Goal: Communication & Community: Ask a question

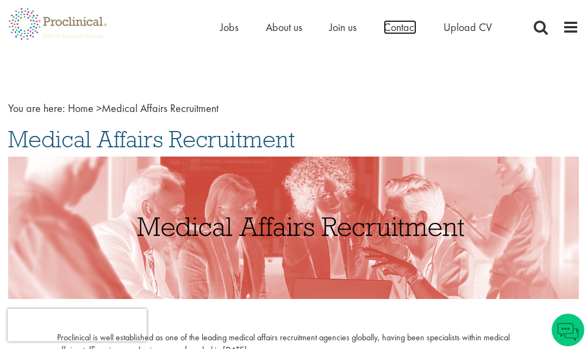
click at [396, 32] on span "Contact" at bounding box center [400, 27] width 33 height 14
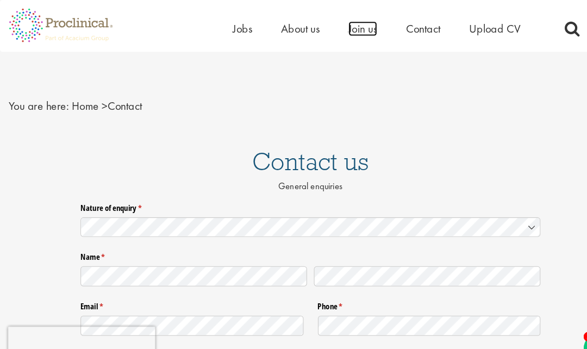
click at [336, 24] on span "Join us" at bounding box center [343, 27] width 27 height 14
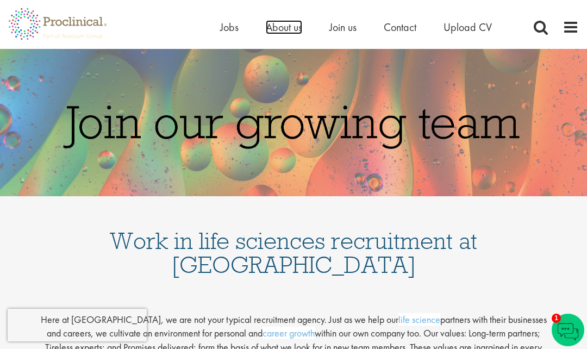
click at [281, 22] on span "About us" at bounding box center [284, 27] width 36 height 14
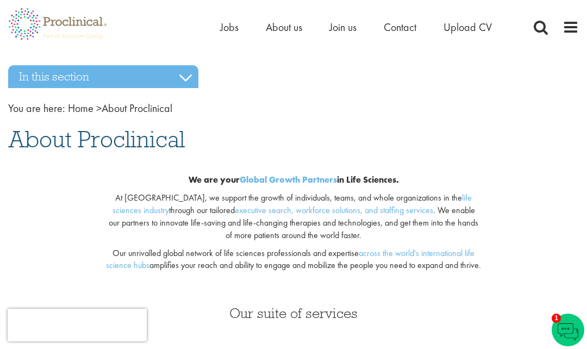
click at [578, 31] on span at bounding box center [571, 27] width 16 height 16
click at [566, 30] on span at bounding box center [571, 27] width 16 height 16
click at [578, 26] on span at bounding box center [571, 27] width 16 height 16
click at [570, 26] on span at bounding box center [571, 27] width 16 height 16
click at [565, 27] on span at bounding box center [571, 27] width 16 height 16
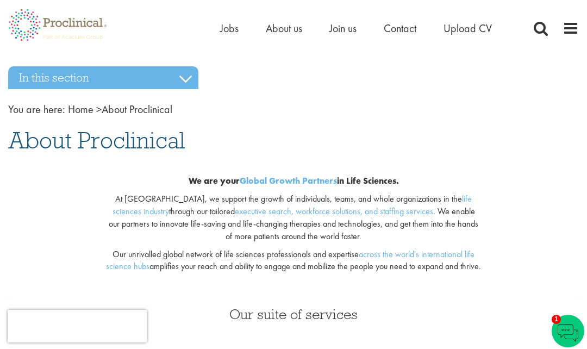
scroll to position [2, 0]
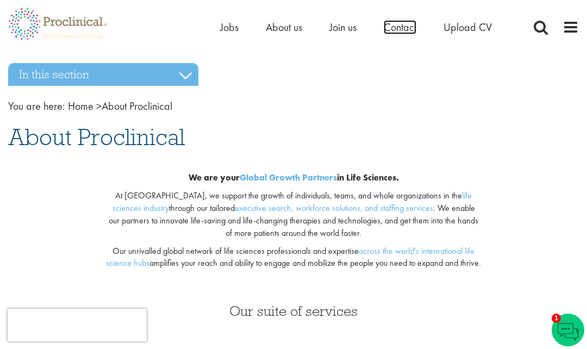
click at [398, 33] on span "Contact" at bounding box center [400, 27] width 33 height 14
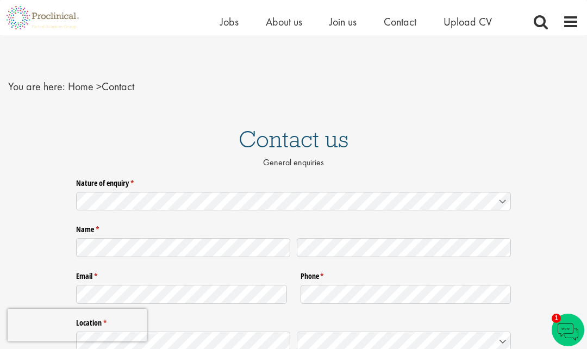
scroll to position [15, 0]
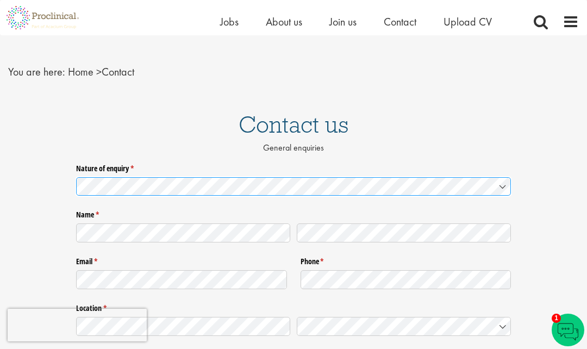
click at [109, 185] on select "I'm looking for a new job I need help staffing a vacancy or project at my compa…" at bounding box center [293, 186] width 435 height 19
select select "I need to make an executive-level hire"
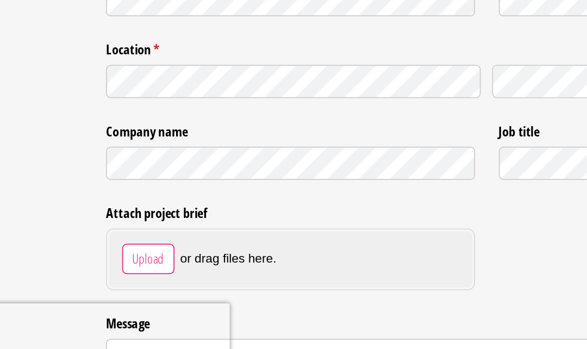
scroll to position [192, 0]
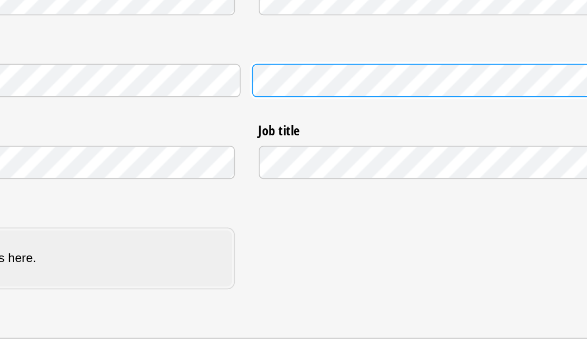
click at [297, 153] on select "Afghanistan Albania Algeria American Samoa Andorra Angola Anguilla Antarctica A…" at bounding box center [404, 162] width 214 height 19
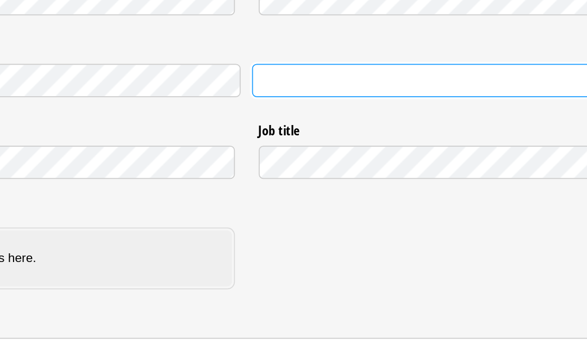
select select "United States"
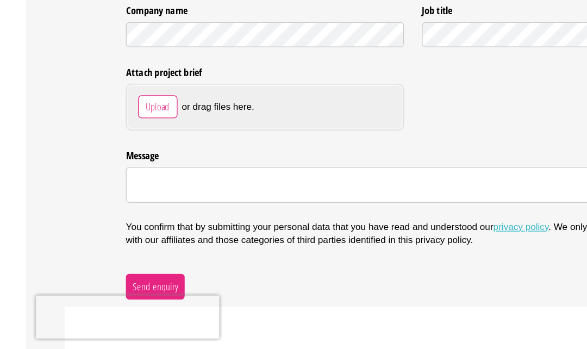
scroll to position [299, 0]
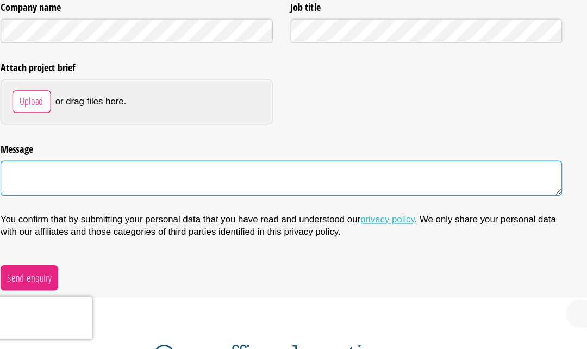
click at [76, 203] on textarea "Message" at bounding box center [293, 216] width 435 height 27
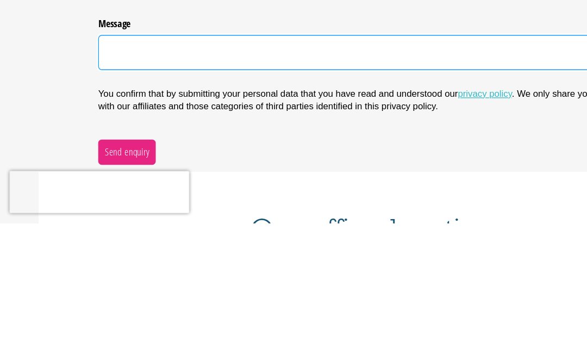
paste textarea "mailto:customerservice@locumtenens.com"
type textarea "mailto:"
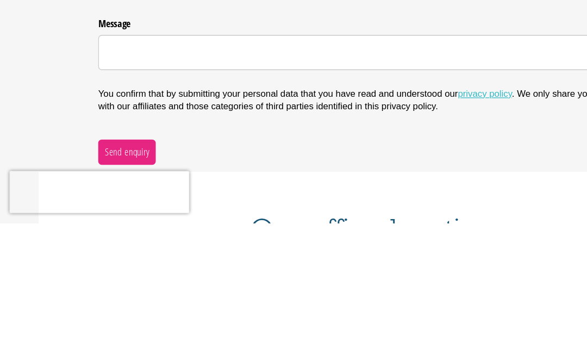
scroll to position [396, 0]
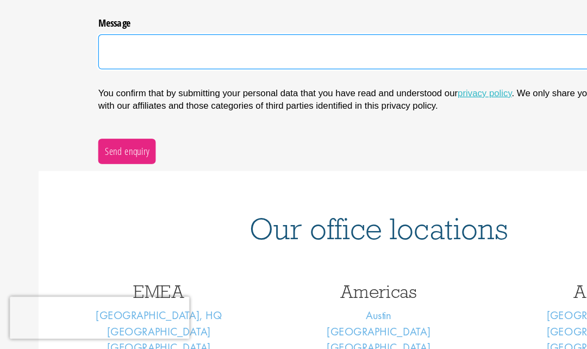
click at [92, 106] on textarea "Message" at bounding box center [293, 119] width 435 height 27
click at [88, 106] on textarea "Message" at bounding box center [293, 119] width 435 height 27
paste textarea "Good day, I hope you are doing well. I own and operate a hybrid (in person and …"
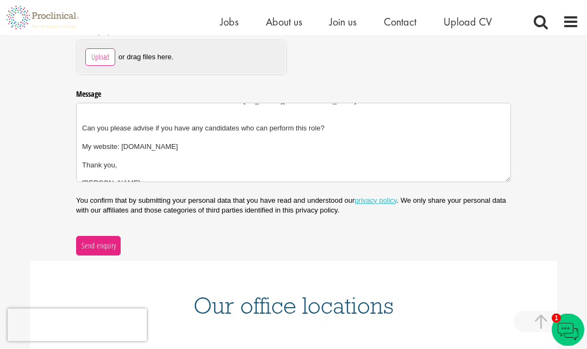
scroll to position [386, 0]
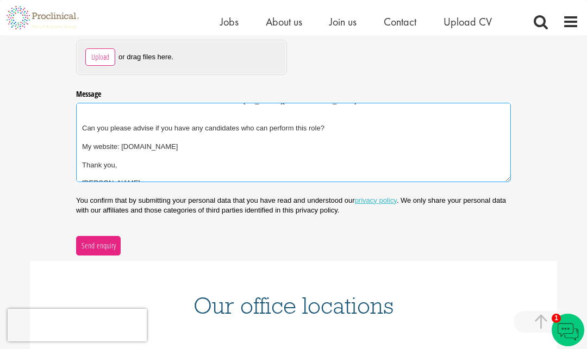
type textarea "Good day, I hope you are doing well. I own and operate a hybrid (in person and …"
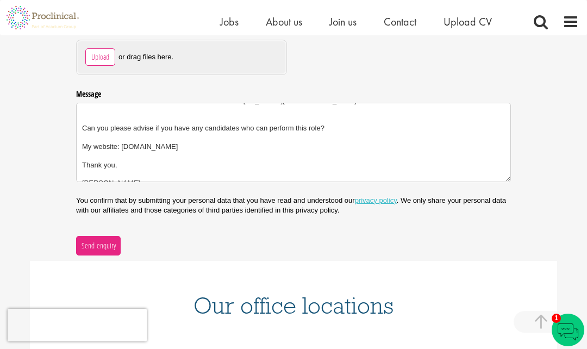
click at [103, 243] on span "Send enquiry" at bounding box center [98, 246] width 35 height 12
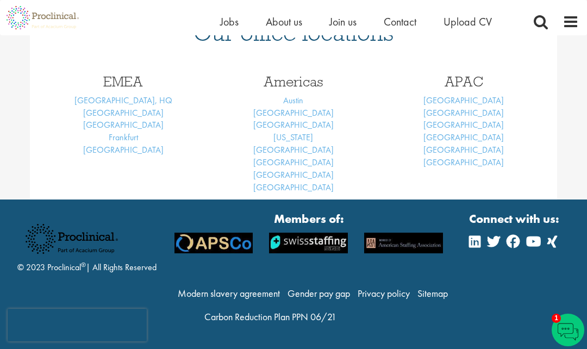
scroll to position [129, 0]
